Goal: Information Seeking & Learning: Learn about a topic

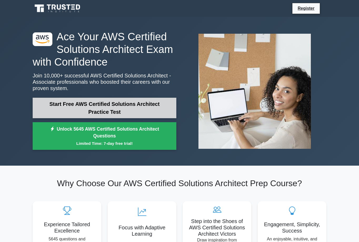
click at [126, 114] on link "Start Free AWS Certified Solutions Architect Practice Test" at bounding box center [105, 108] width 144 height 21
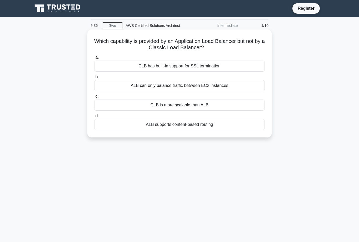
click at [195, 127] on div "ALB supports content-based routing" at bounding box center [179, 124] width 171 height 11
click at [94, 118] on input "d. ALB supports content-based routing" at bounding box center [94, 115] width 0 height 3
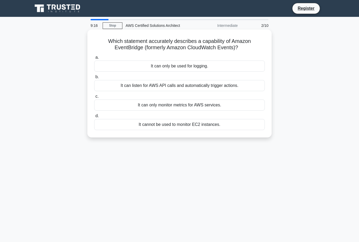
click at [170, 87] on div "It can listen for AWS API calls and automatically trigger actions." at bounding box center [179, 85] width 171 height 11
click at [94, 79] on input "b. It can listen for AWS API calls and automatically trigger actions." at bounding box center [94, 76] width 0 height 3
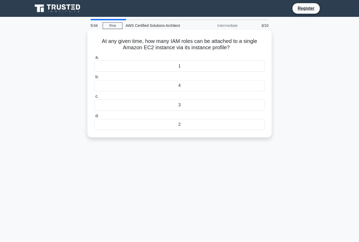
click at [188, 68] on div "1" at bounding box center [179, 66] width 171 height 11
click at [94, 59] on input "a. 1" at bounding box center [94, 57] width 0 height 3
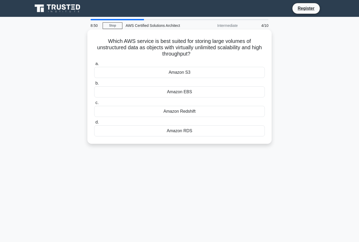
drag, startPoint x: 190, startPoint y: 92, endPoint x: 244, endPoint y: 52, distance: 67.4
click at [244, 52] on div "Which AWS service is best suited for storing large volumes of unstructured data…" at bounding box center [180, 87] width 180 height 110
click at [245, 52] on h5 "Which AWS service is best suited for storing large volumes of unstructured data…" at bounding box center [180, 47] width 172 height 19
click at [193, 88] on div "Amazon EBS" at bounding box center [179, 91] width 171 height 11
click at [94, 85] on input "b. Amazon EBS" at bounding box center [94, 83] width 0 height 3
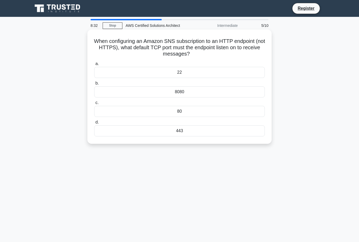
click at [184, 113] on div "80" at bounding box center [179, 111] width 171 height 11
click at [94, 105] on input "c. 80" at bounding box center [94, 102] width 0 height 3
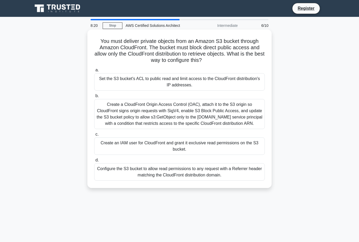
click at [161, 152] on div "Create an IAM user for CloudFront and grant it exclusive read permissions on th…" at bounding box center [179, 145] width 171 height 17
click at [94, 136] on input "c. Create an IAM user for CloudFront and grant it exclusive read permissions on…" at bounding box center [94, 134] width 0 height 3
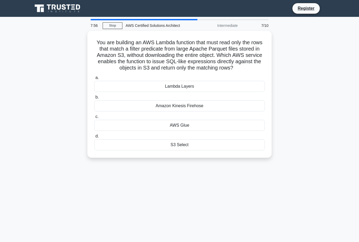
drag, startPoint x: 132, startPoint y: 106, endPoint x: 294, endPoint y: 117, distance: 162.6
click at [294, 117] on div "You are building an AWS Lambda function that must read only the rows that match…" at bounding box center [179, 97] width 300 height 133
click at [294, 116] on div "You are building an AWS Lambda function that must read only the rows that match…" at bounding box center [179, 97] width 300 height 133
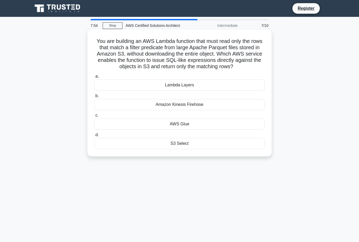
click at [180, 105] on div "Amazon Kinesis Firehose" at bounding box center [179, 104] width 171 height 11
click at [94, 98] on input "b. Amazon Kinesis Firehose" at bounding box center [94, 95] width 0 height 3
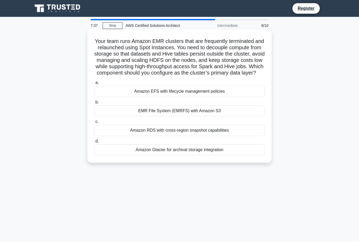
click at [263, 116] on div "EMR File System (EMRFS) with Amazon S3" at bounding box center [179, 110] width 171 height 11
click at [94, 104] on input "b. EMR File System (EMRFS) with Amazon S3" at bounding box center [94, 102] width 0 height 3
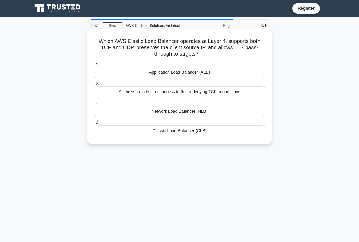
click at [234, 92] on div "All three provide direct access to the underlying TCP connections" at bounding box center [179, 91] width 171 height 11
click at [94, 85] on input "b. All three provide direct access to the underlying TCP connections" at bounding box center [94, 83] width 0 height 3
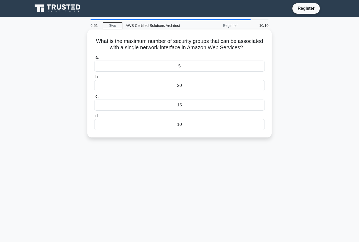
click at [202, 65] on div "5" at bounding box center [179, 66] width 171 height 11
click at [94, 59] on input "a. 5" at bounding box center [94, 57] width 0 height 3
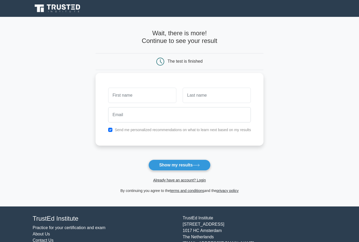
click at [139, 131] on label "Send me personalized recommendations on what to learn next based on my results" at bounding box center [183, 130] width 136 height 4
click at [174, 168] on button "Show my results" at bounding box center [180, 165] width 62 height 11
type input "W"
type input "O"
type input "P"
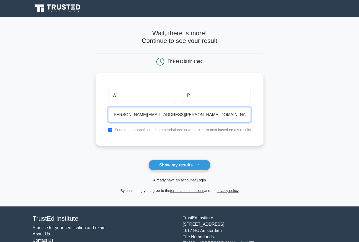
drag, startPoint x: 162, startPoint y: 116, endPoint x: 134, endPoint y: 115, distance: 28.2
click at [134, 115] on input "willy.pozo@softline.com" at bounding box center [179, 114] width 143 height 15
type input "willy.pozo@noventiq.com"
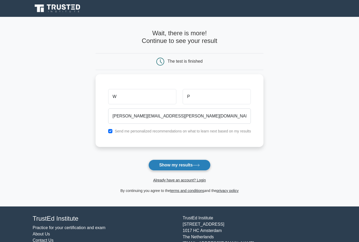
click at [179, 165] on button "Show my results" at bounding box center [180, 165] width 62 height 11
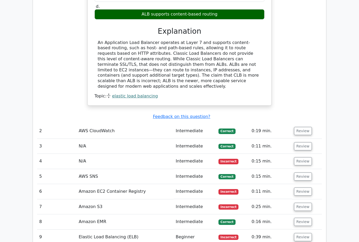
scroll to position [553, 0]
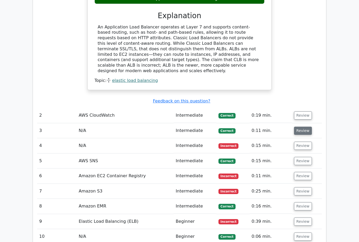
click at [303, 127] on button "Review" at bounding box center [303, 131] width 18 height 8
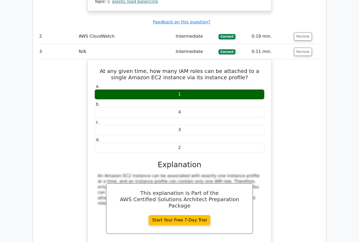
scroll to position [0, 0]
